Goal: Navigation & Orientation: Understand site structure

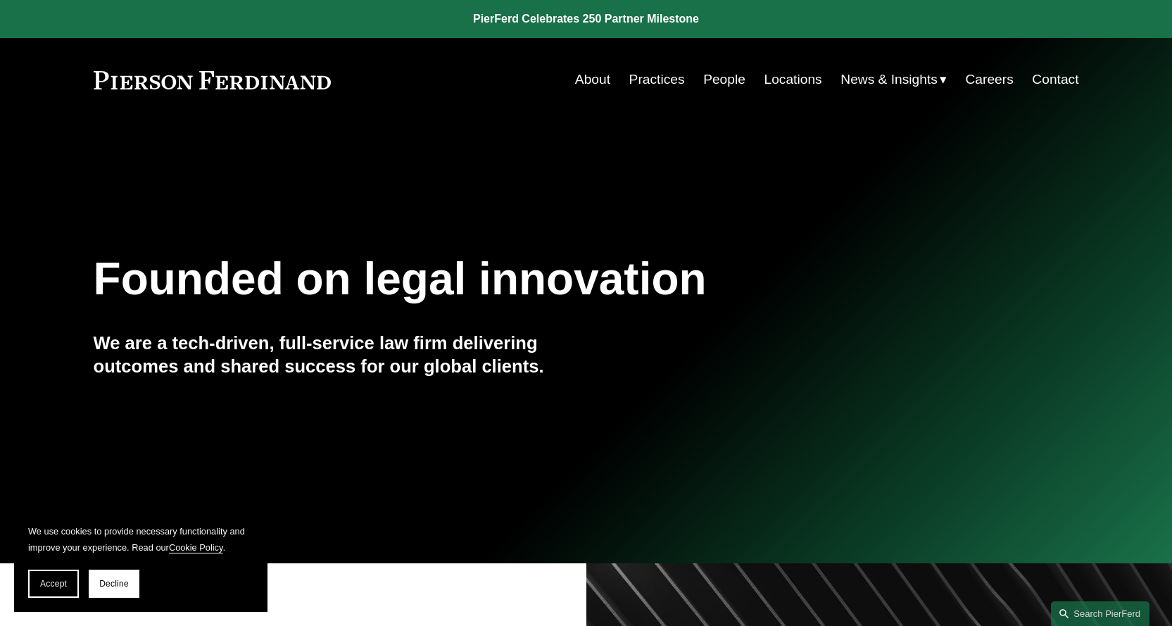
click at [646, 77] on link "Practices" at bounding box center [657, 79] width 56 height 27
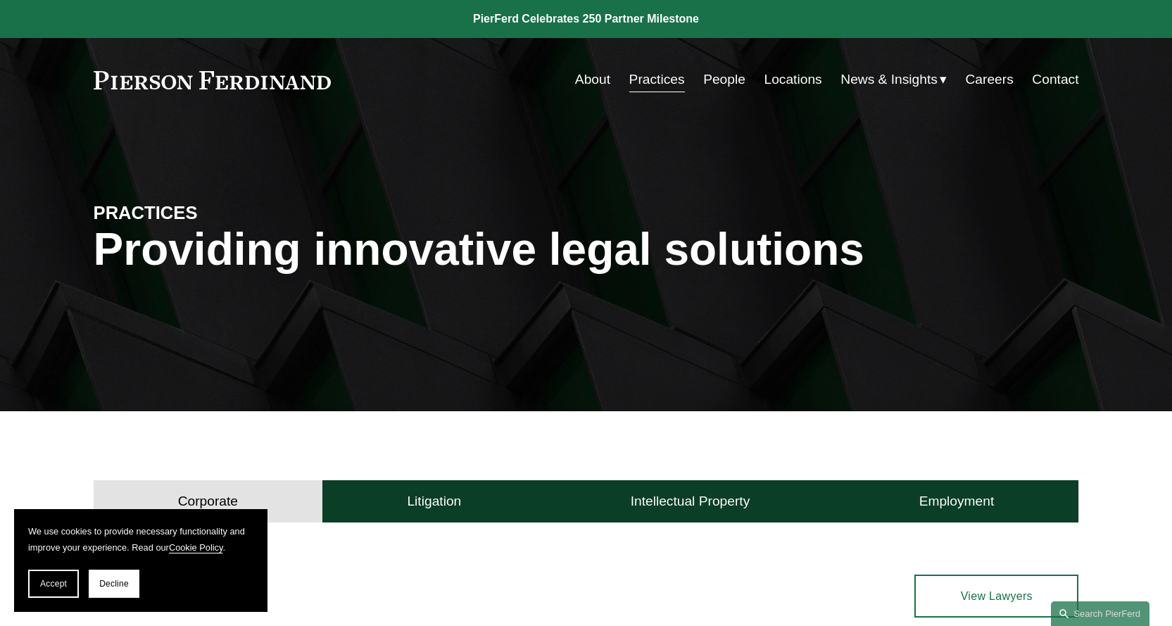
click at [596, 77] on link "About" at bounding box center [592, 79] width 35 height 27
